Goal: Register for event/course

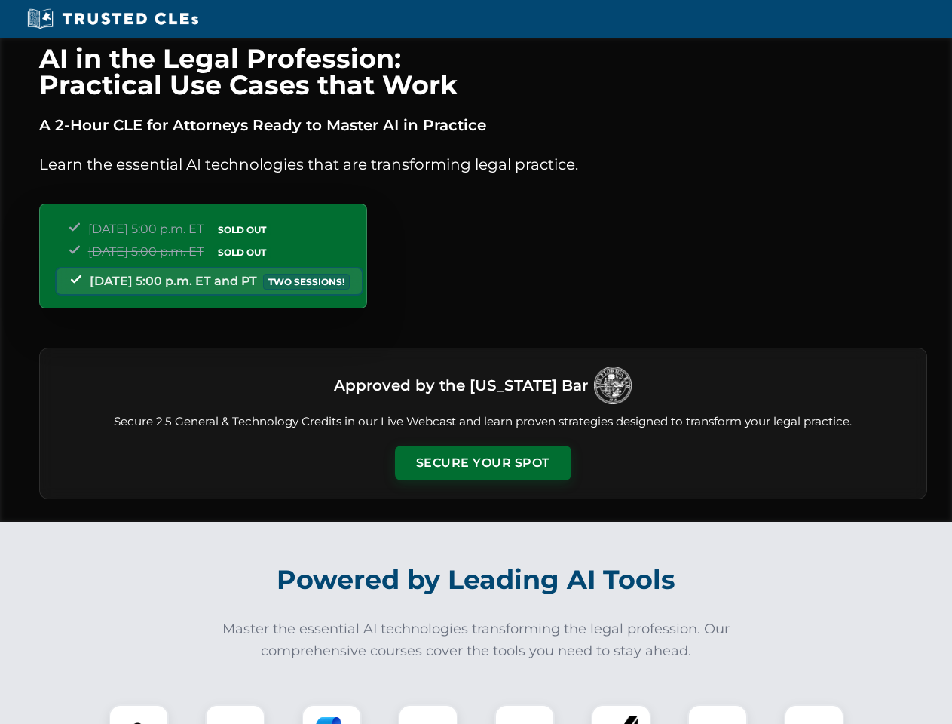
click at [483, 463] on button "Secure Your Spot" at bounding box center [483, 463] width 176 height 35
click at [139, 714] on img at bounding box center [139, 735] width 44 height 44
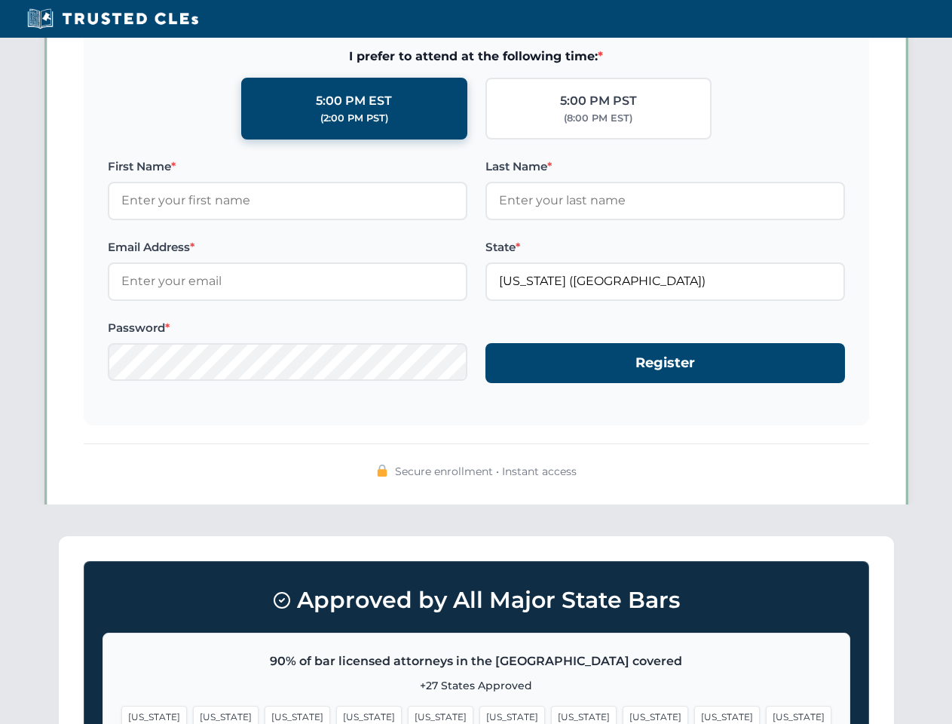
click at [695, 714] on span "[US_STATE]" at bounding box center [728, 717] width 66 height 22
